Goal: Information Seeking & Learning: Check status

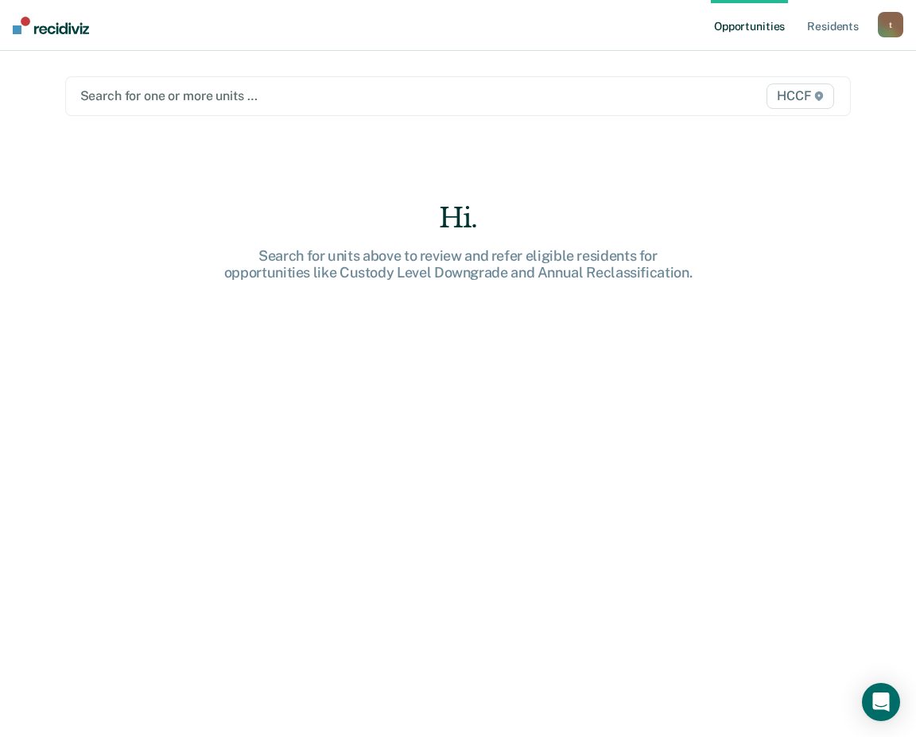
click at [156, 96] on div at bounding box center [344, 96] width 528 height 18
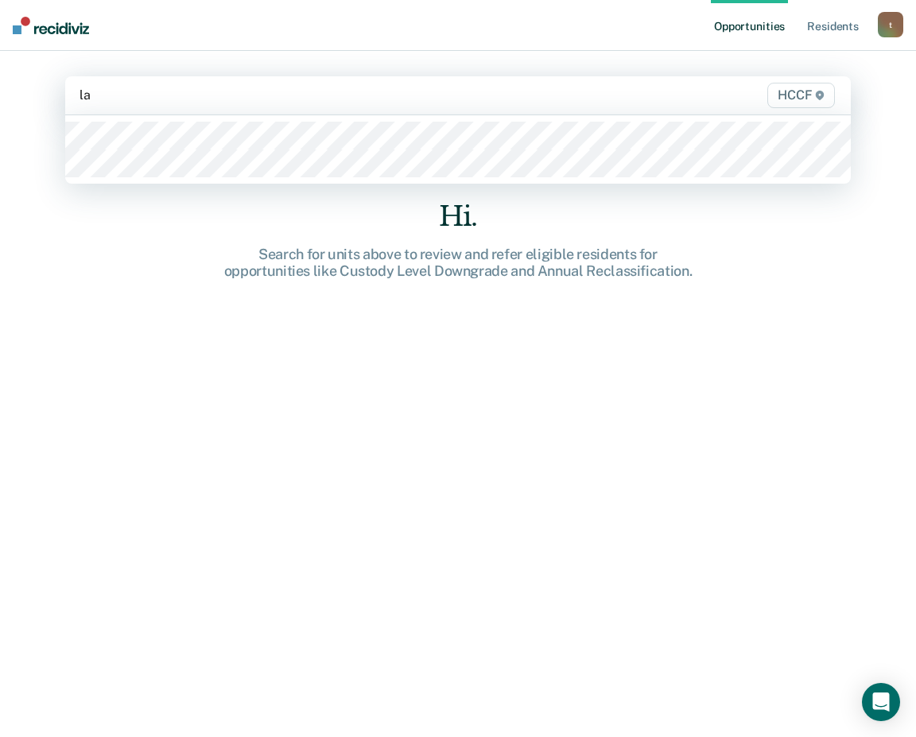
type input "la1"
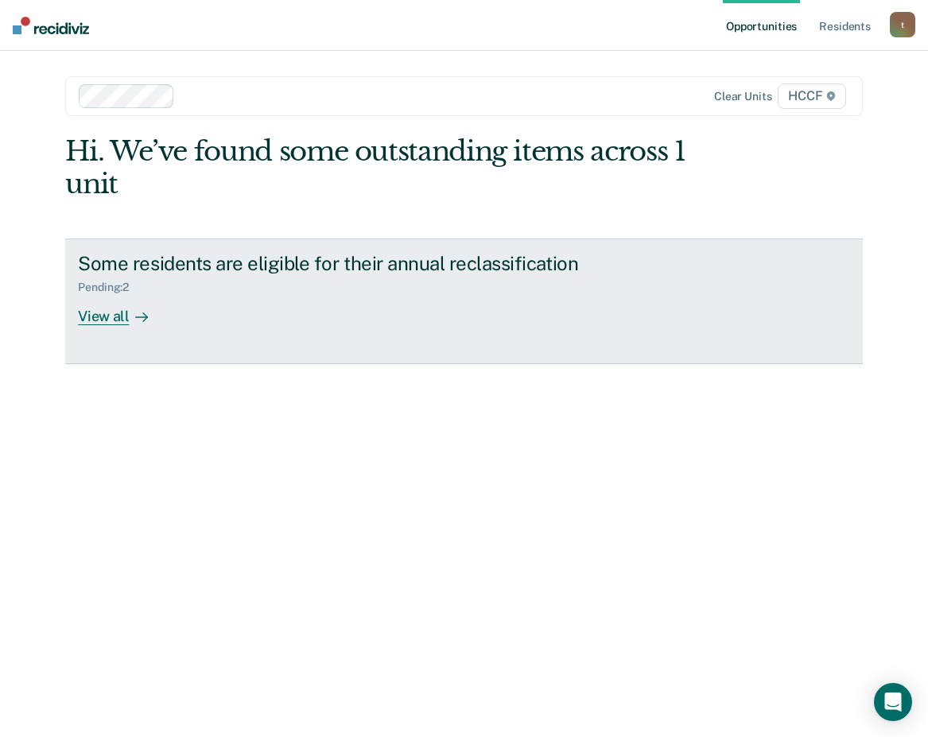
click at [113, 313] on div "View all" at bounding box center [122, 309] width 89 height 31
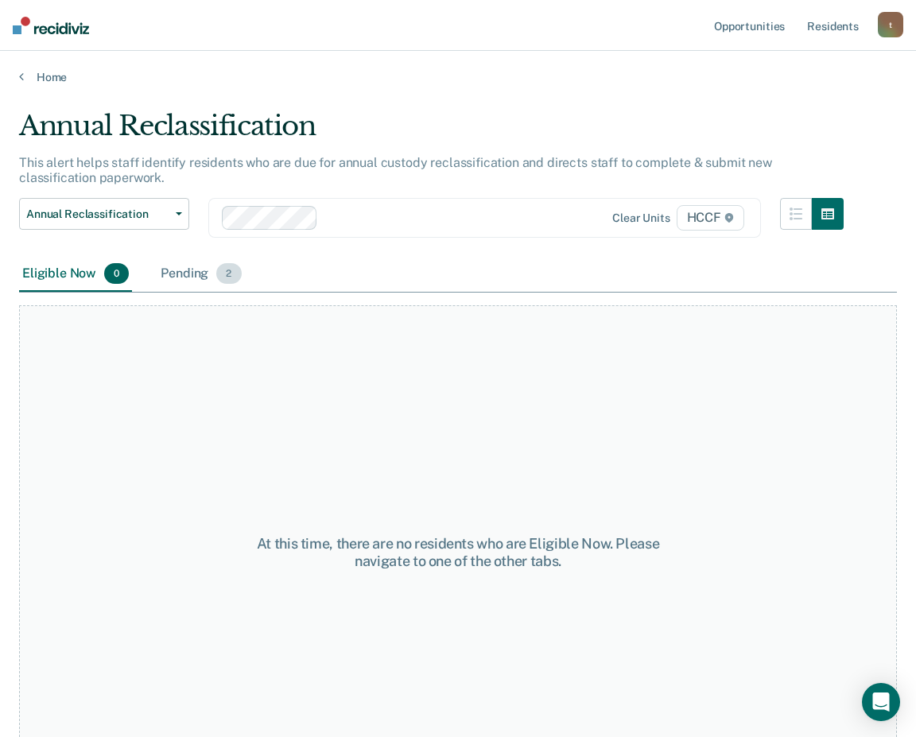
click at [198, 277] on div "Pending 2" at bounding box center [200, 274] width 87 height 35
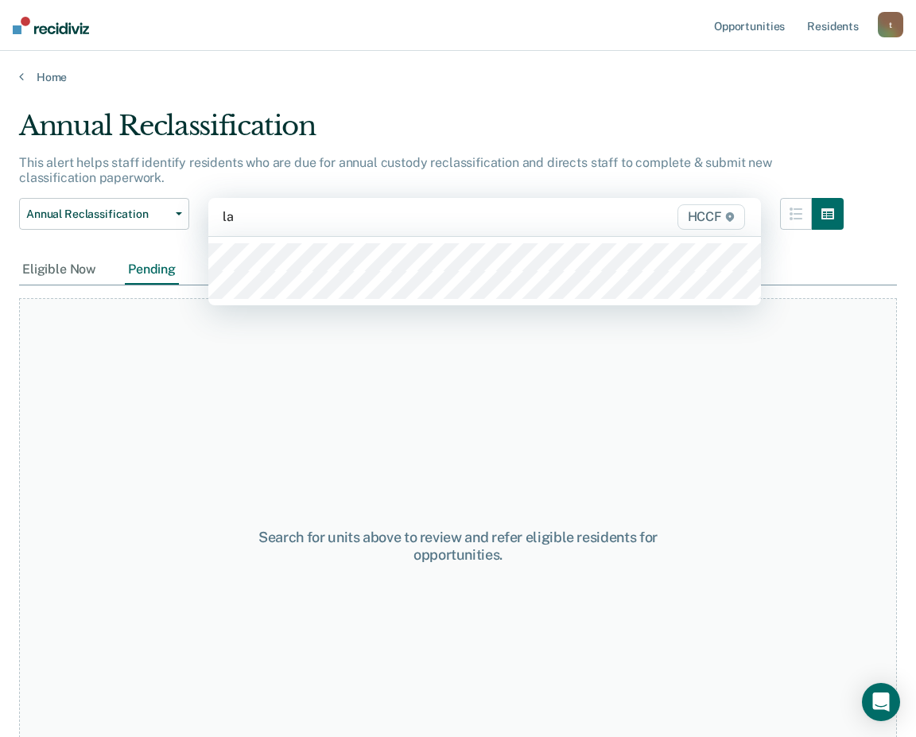
type input "la2"
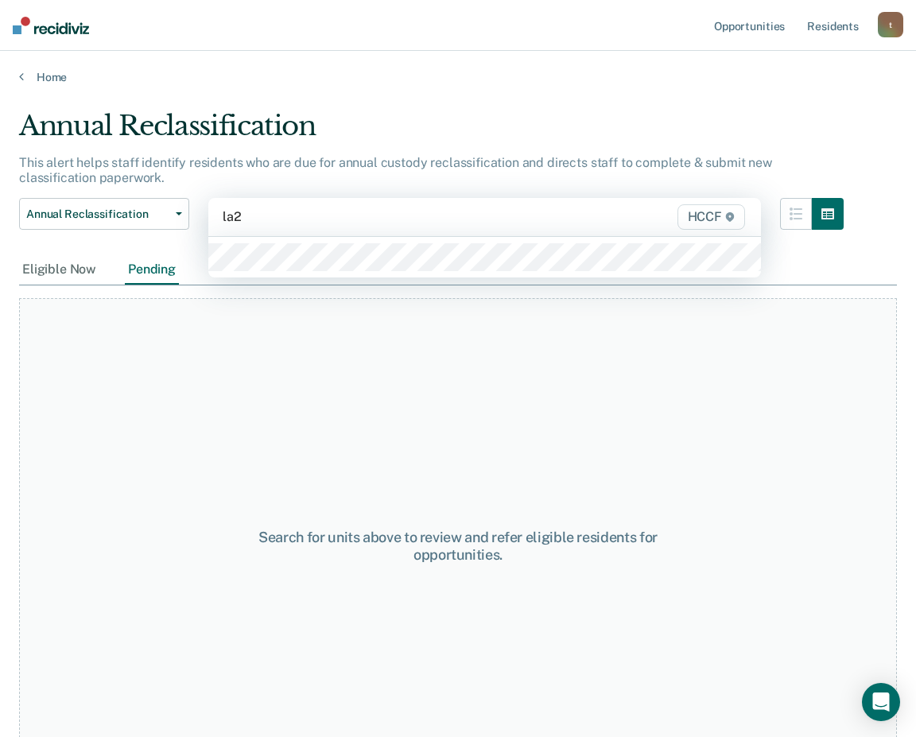
click at [317, 274] on div at bounding box center [484, 257] width 553 height 41
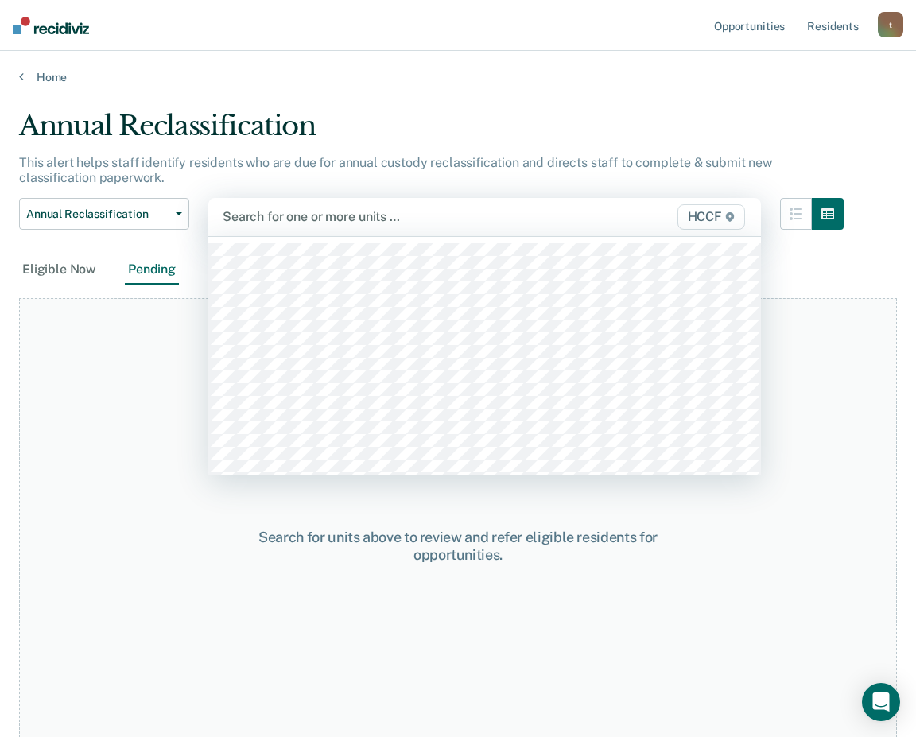
click at [308, 214] on div at bounding box center [406, 217] width 366 height 18
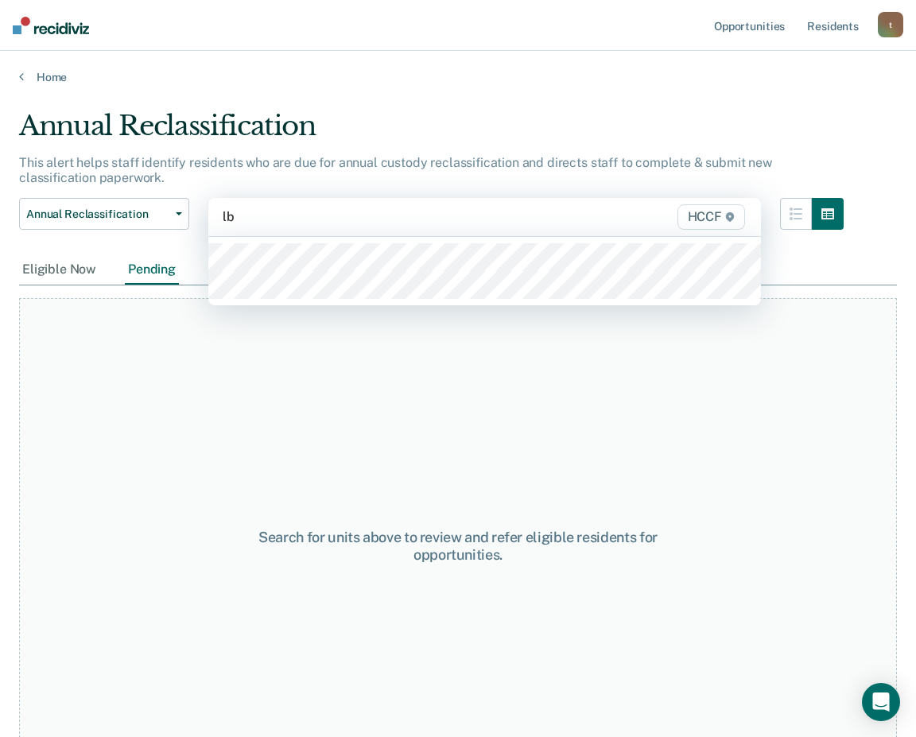
type input "lb1"
type input "lb2"
type input "lc1"
type input "lc2"
type input "ld1"
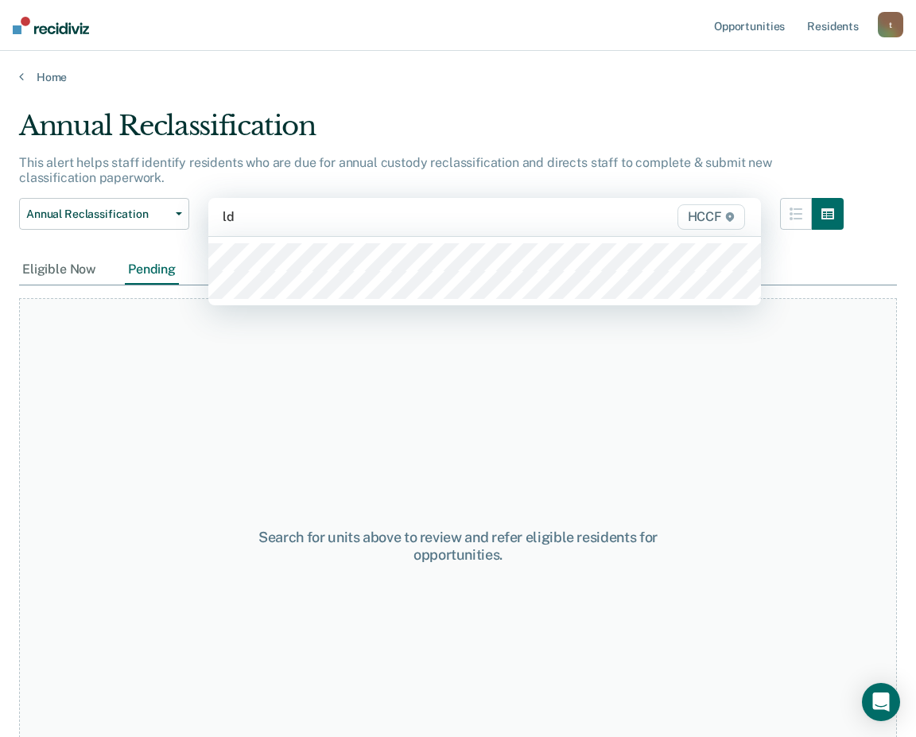
type input "ld2"
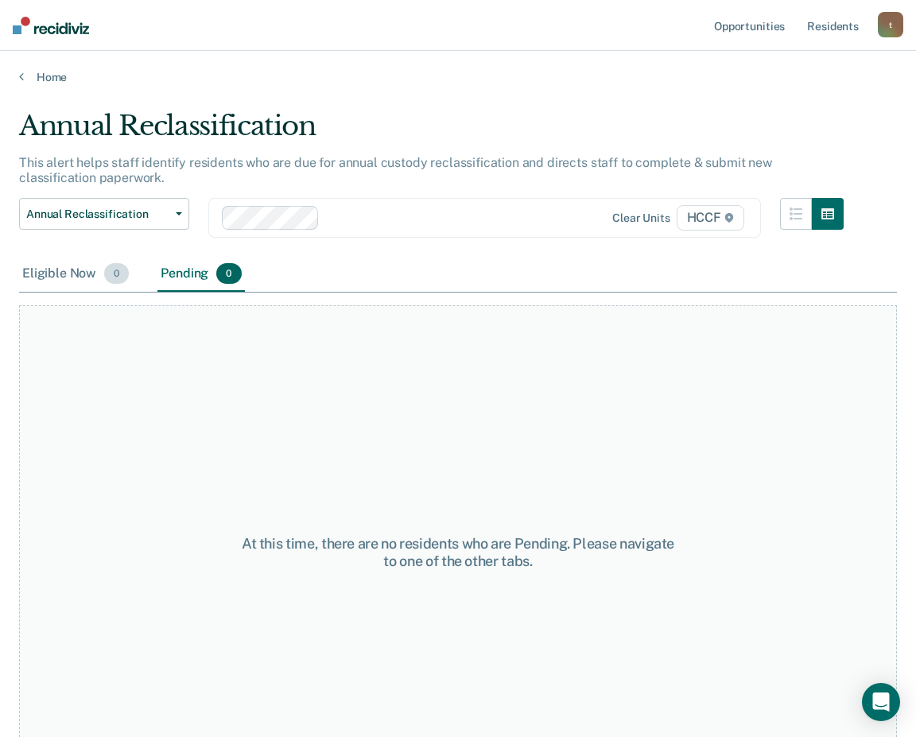
click at [50, 282] on div "Eligible Now 0" at bounding box center [75, 274] width 113 height 35
click at [179, 274] on div "Pending 0" at bounding box center [200, 274] width 87 height 35
click at [397, 118] on div "Annual Reclassification" at bounding box center [431, 132] width 825 height 45
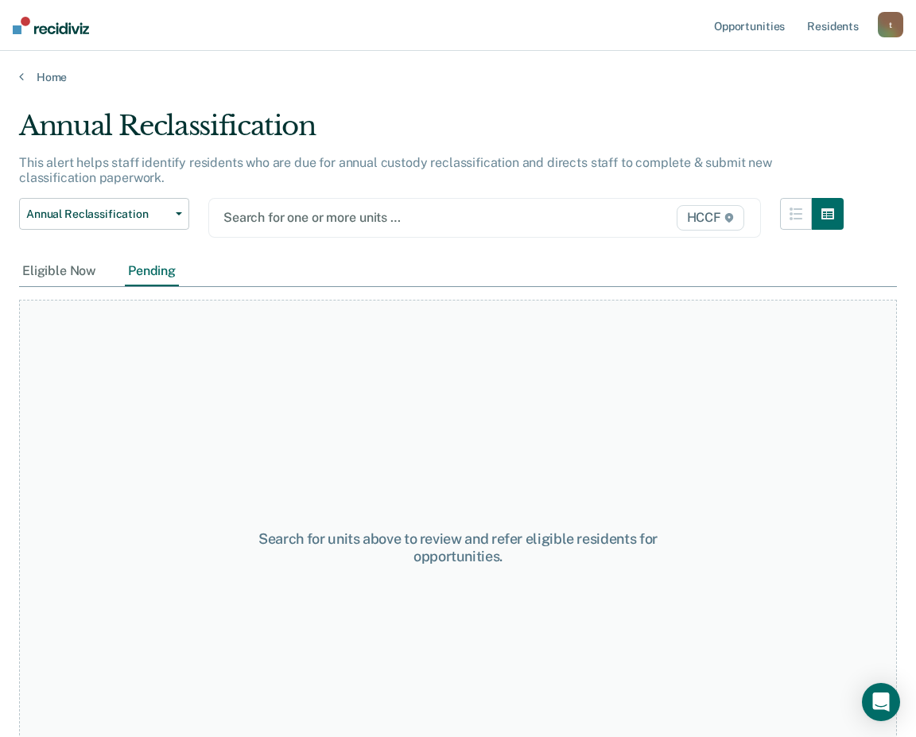
click at [286, 217] on div at bounding box center [405, 217] width 365 height 18
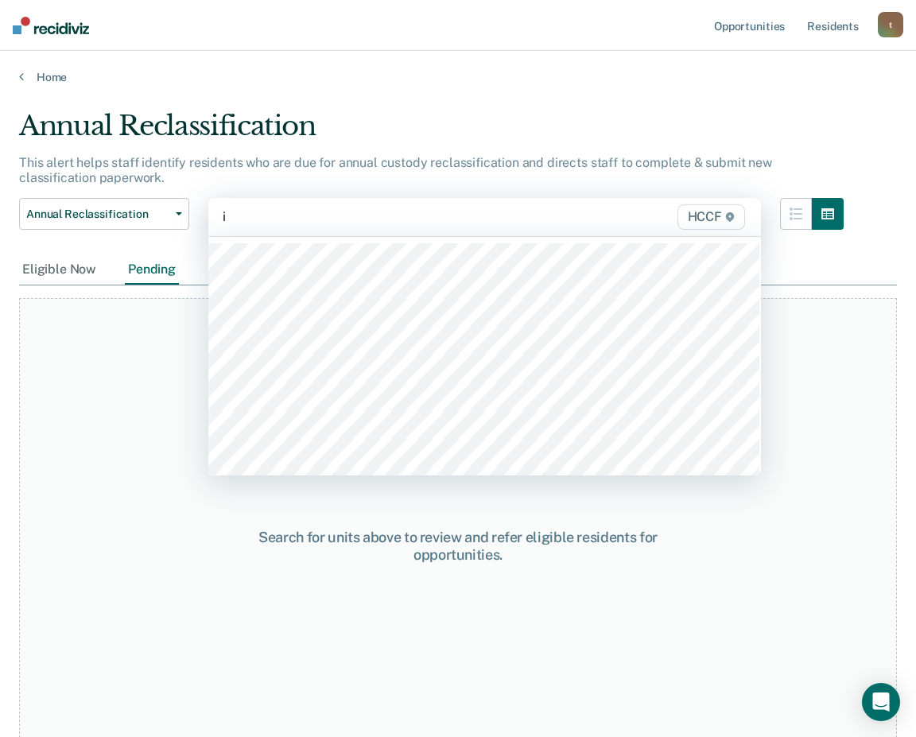
type input "ia"
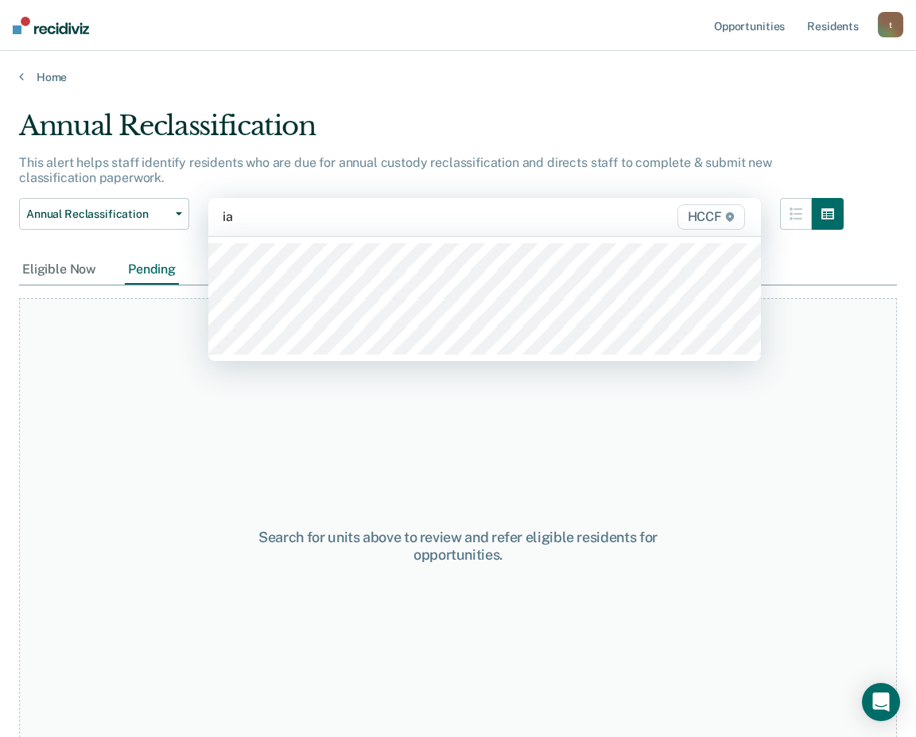
type input "ia2"
type input "ib1"
type input "ib2"
type input "ic1"
type input "ic2"
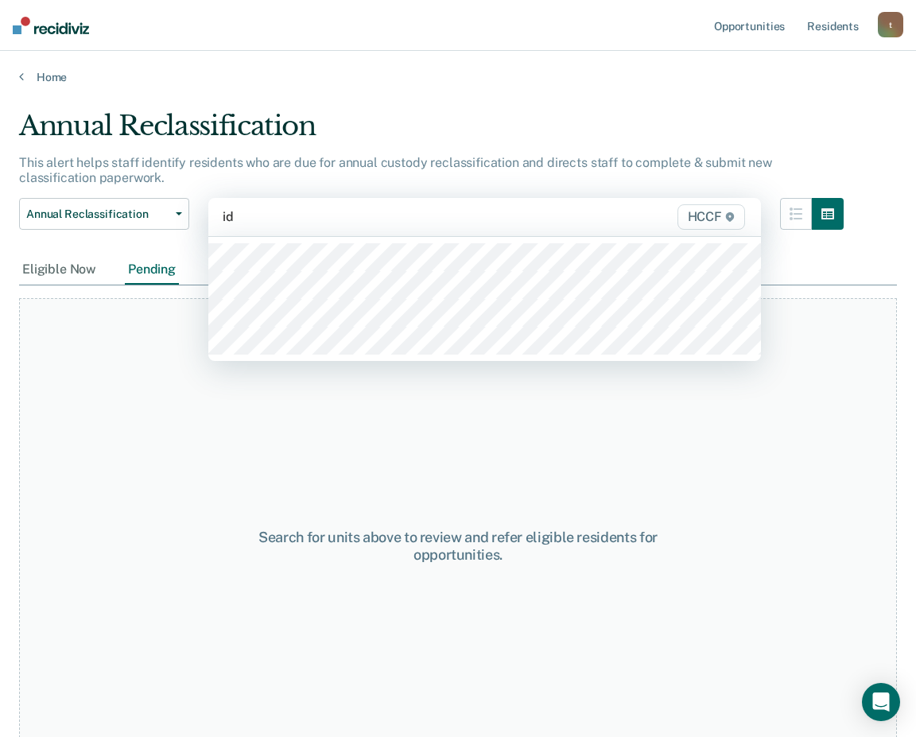
type input "id1"
type input "id2"
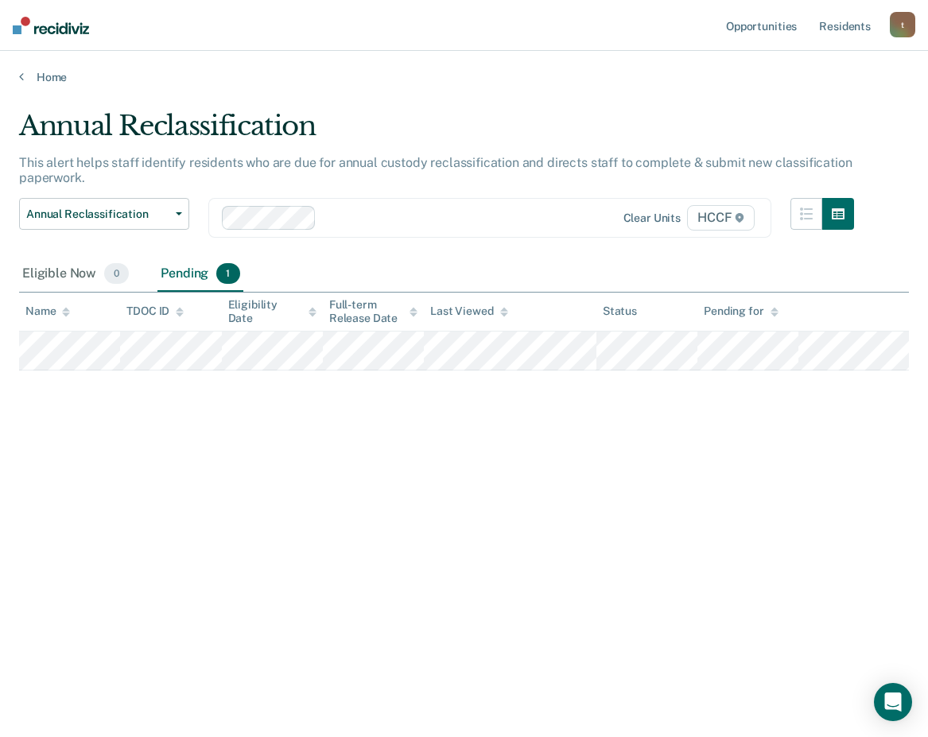
type input "m"
